Goal: Go to known website: Go to known website

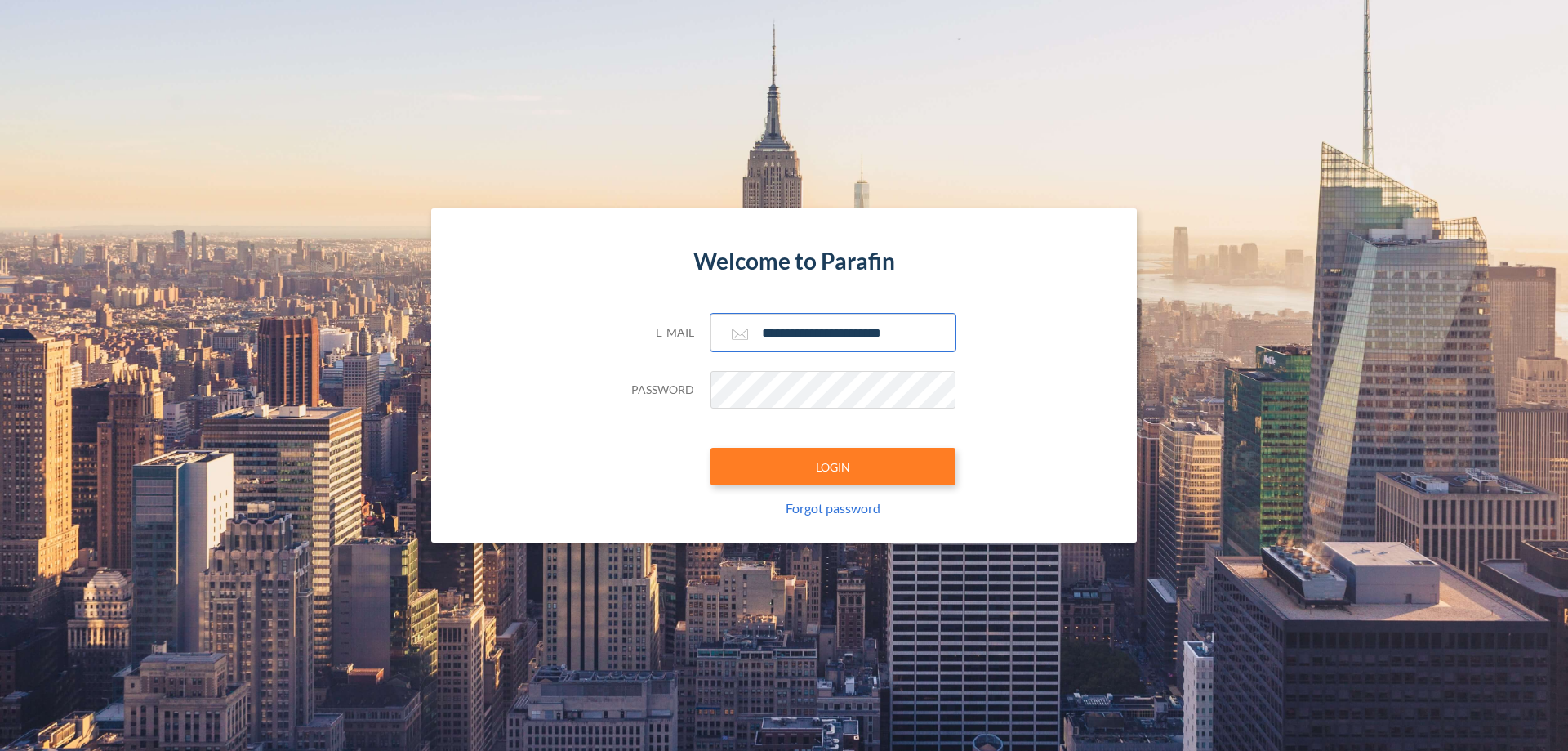
type input "**********"
click at [833, 467] on button "LOGIN" at bounding box center [833, 467] width 245 height 37
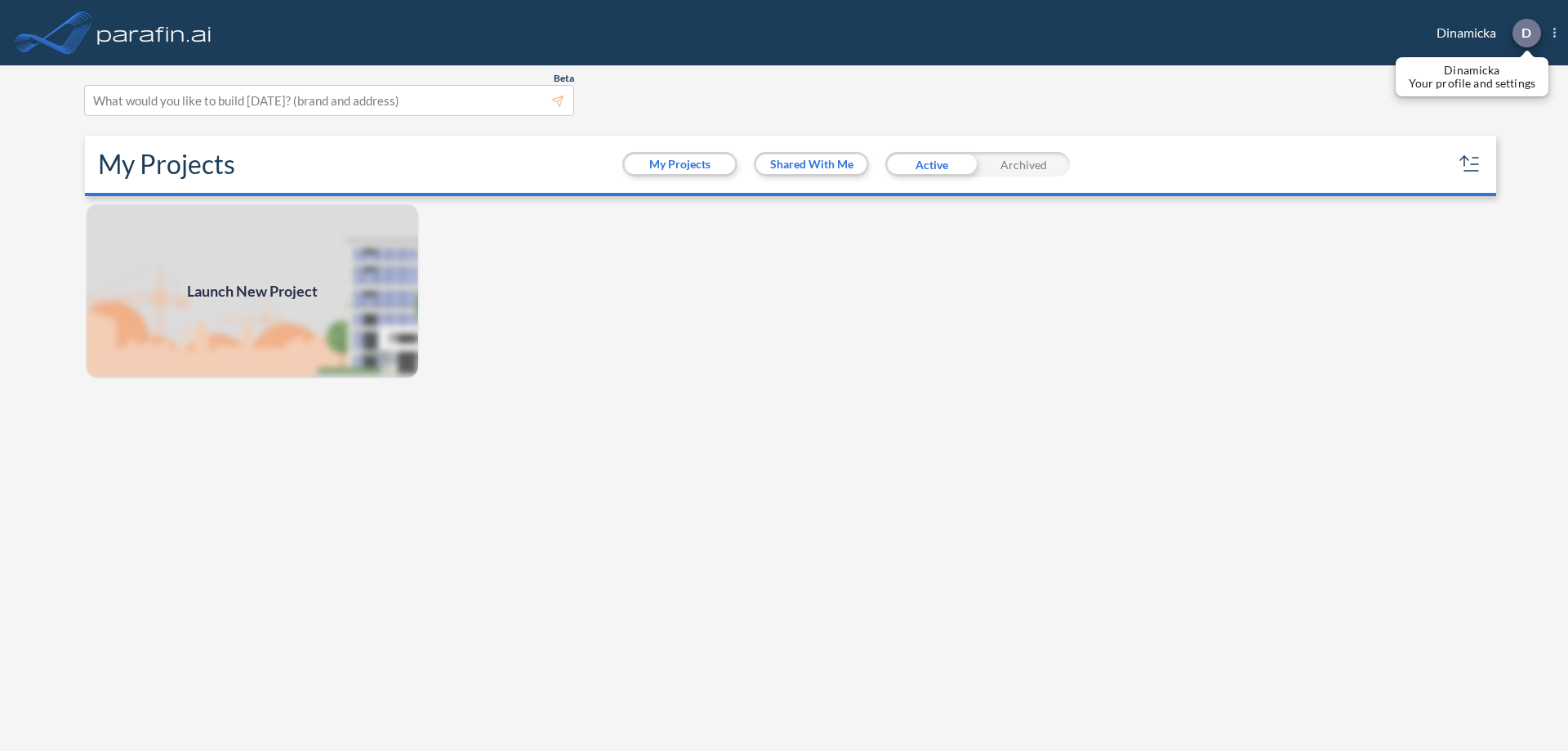
click at [1526, 33] on p "D" at bounding box center [1527, 32] width 10 height 14
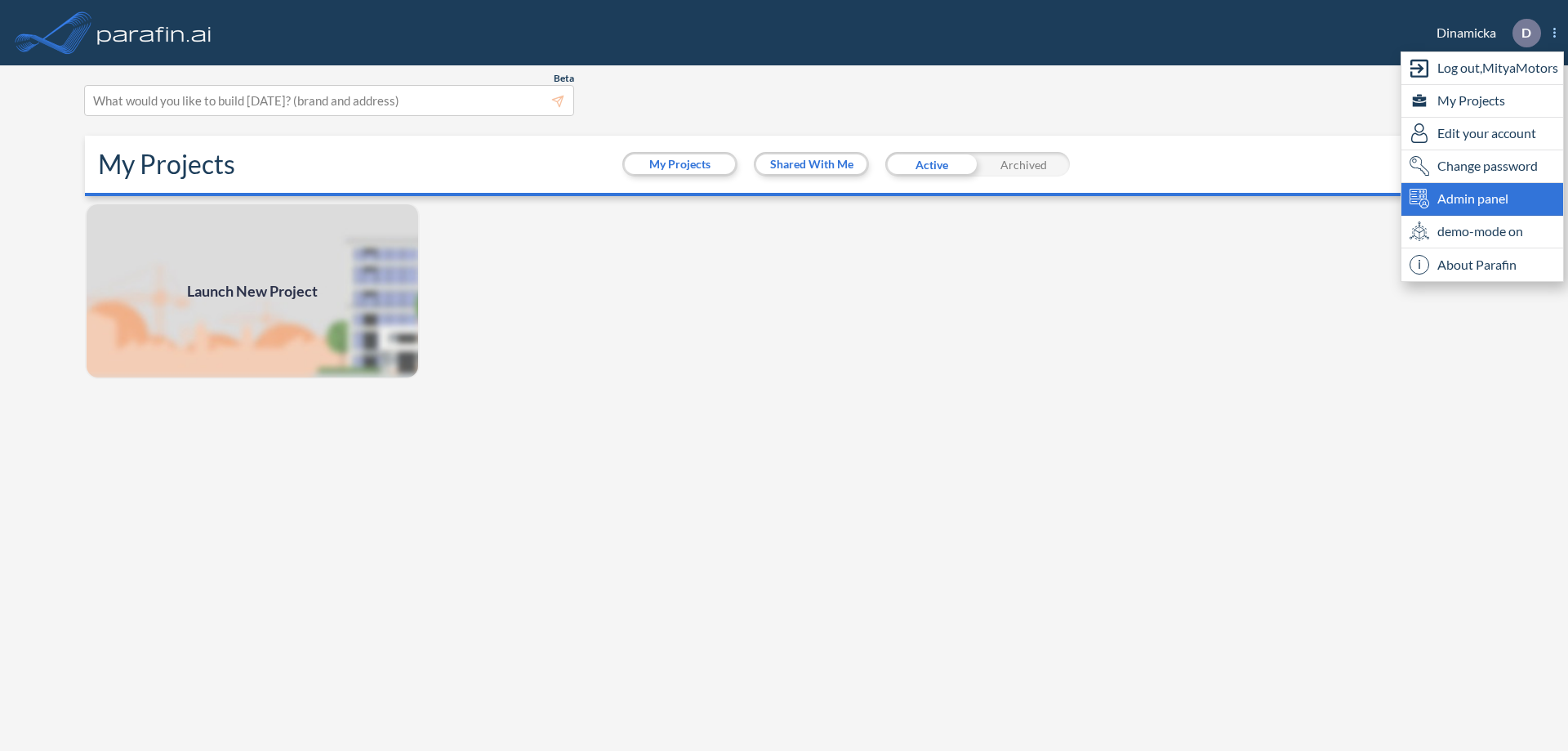
click at [1482, 199] on span "Admin panel" at bounding box center [1473, 199] width 71 height 20
